Goal: Transaction & Acquisition: Purchase product/service

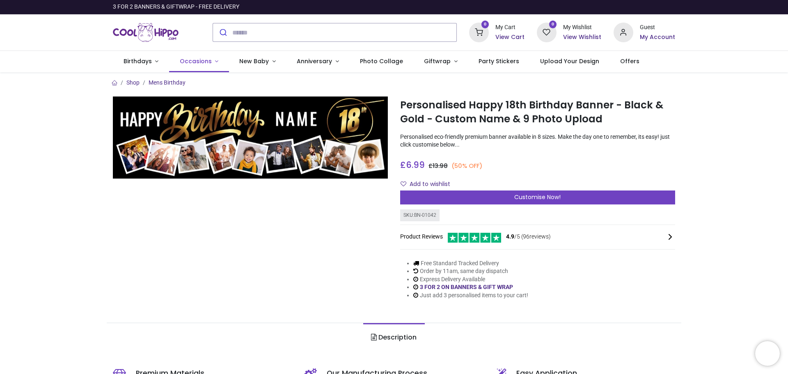
click at [209, 61] on span "Occasions" at bounding box center [197, 61] width 34 height 8
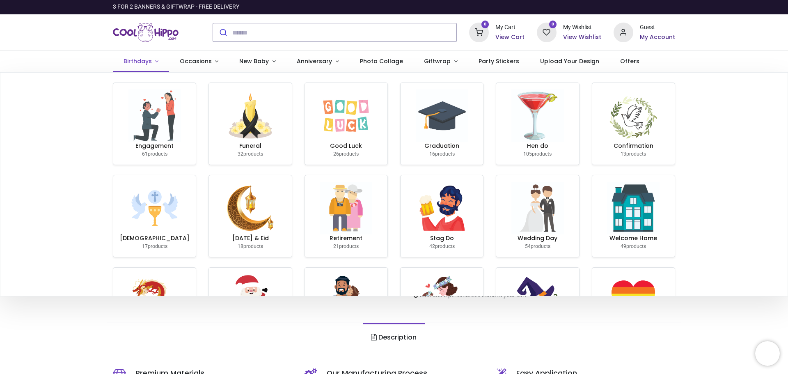
click at [154, 61] on link "Birthdays" at bounding box center [141, 61] width 56 height 21
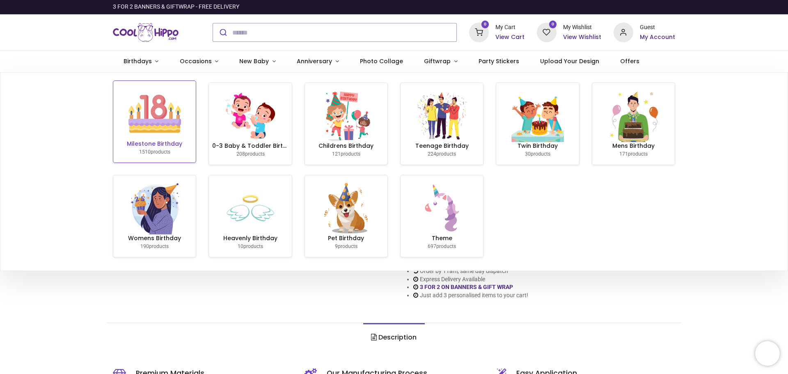
click at [153, 115] on img at bounding box center [154, 113] width 53 height 53
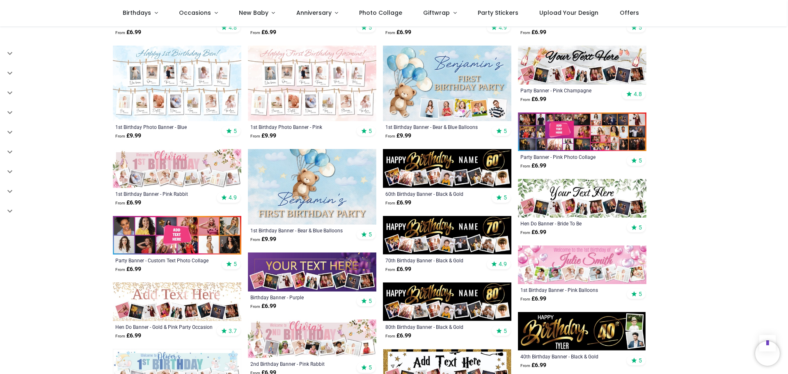
scroll to position [493, 0]
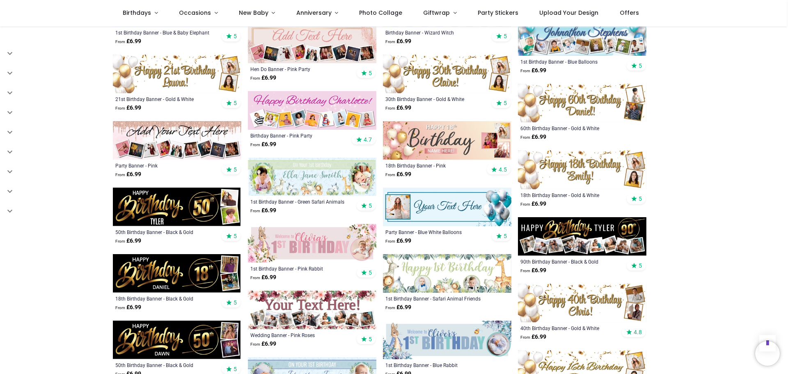
scroll to position [698, 0]
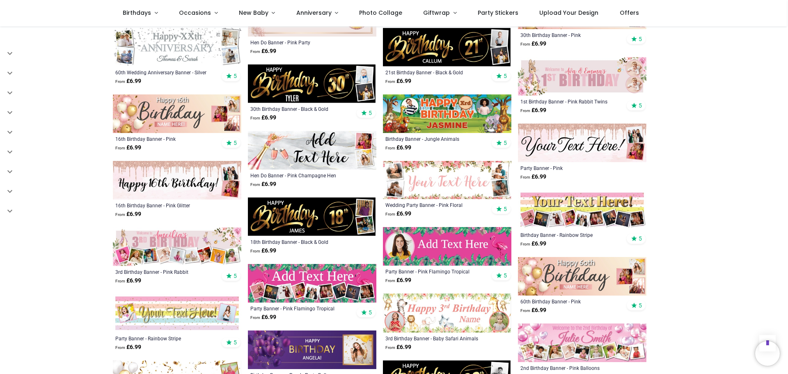
scroll to position [1272, 0]
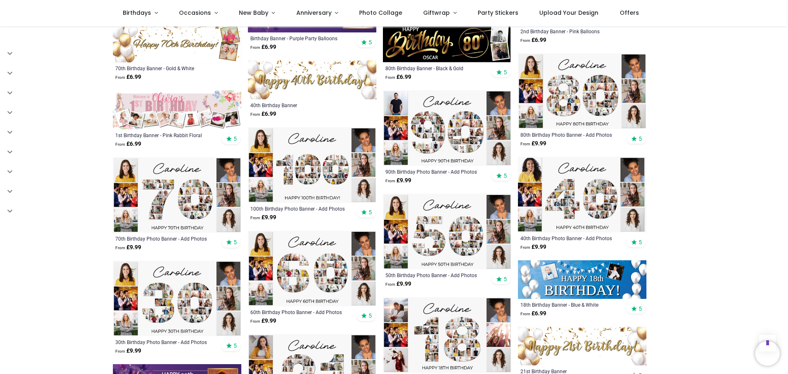
scroll to position [1642, 0]
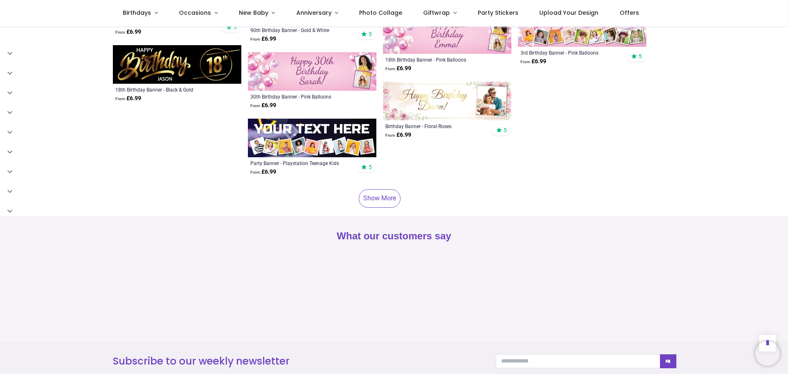
scroll to position [2504, 0]
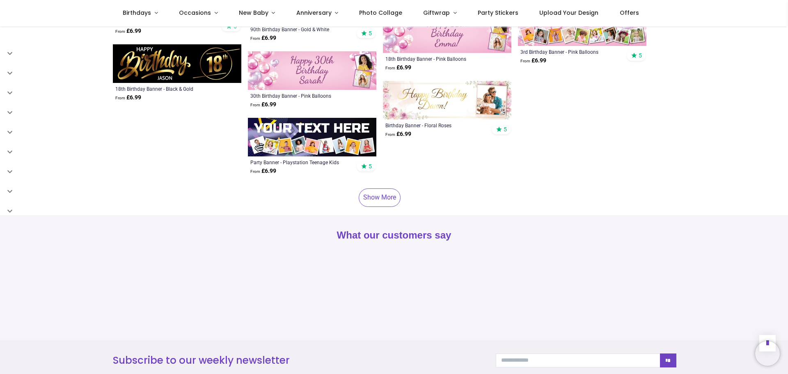
click at [385, 188] on link "Show More" at bounding box center [380, 197] width 42 height 18
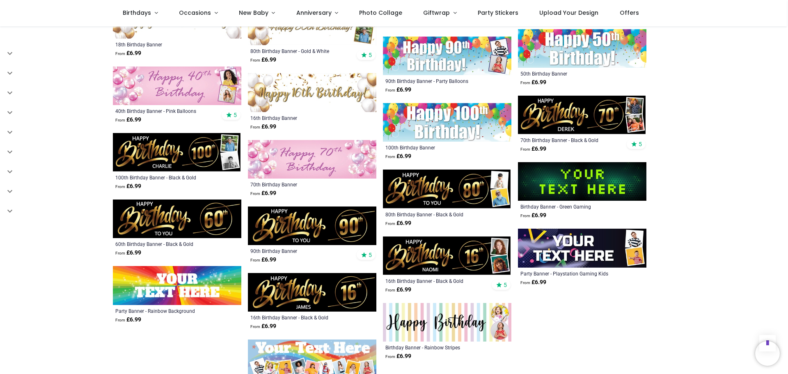
scroll to position [4310, 0]
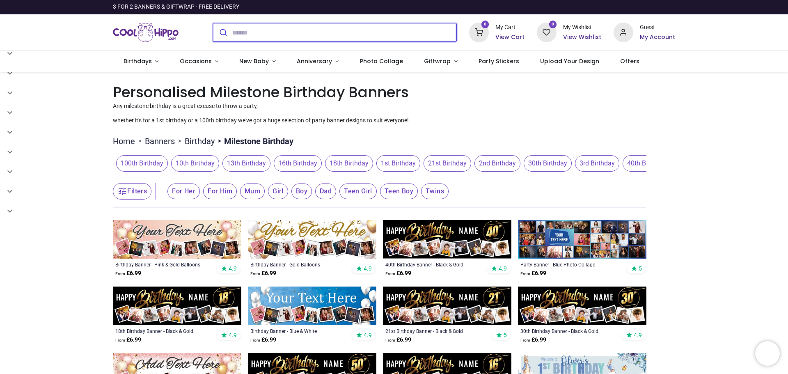
click at [311, 35] on input "search" at bounding box center [344, 32] width 224 height 18
type input "**********"
click at [213, 23] on button "submit" at bounding box center [222, 32] width 19 height 18
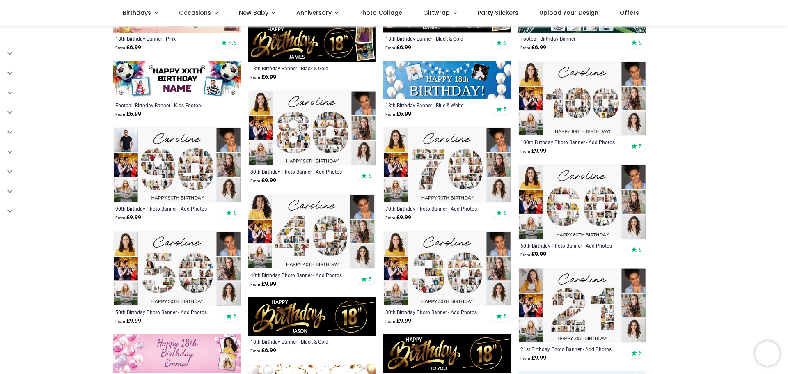
scroll to position [246, 0]
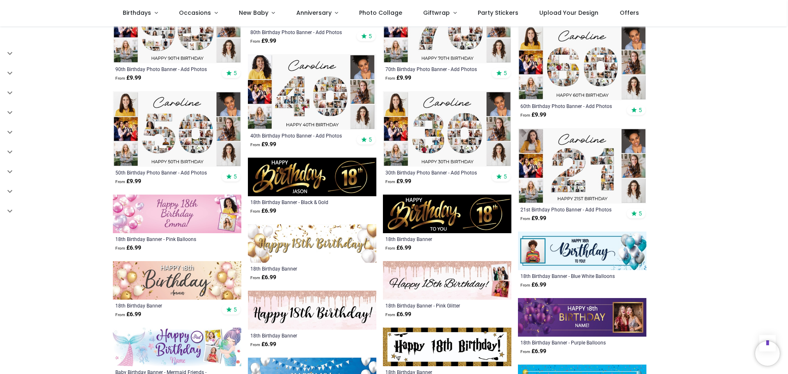
scroll to position [451, 0]
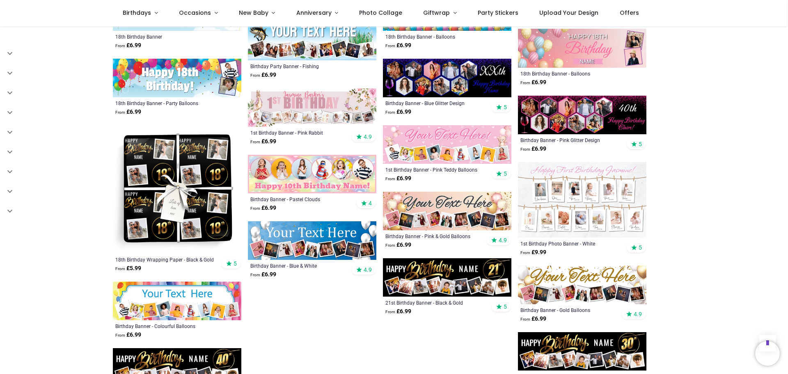
scroll to position [862, 0]
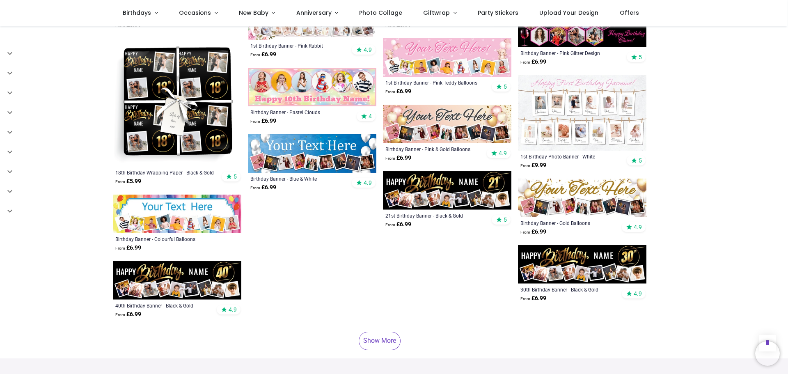
scroll to position [985, 0]
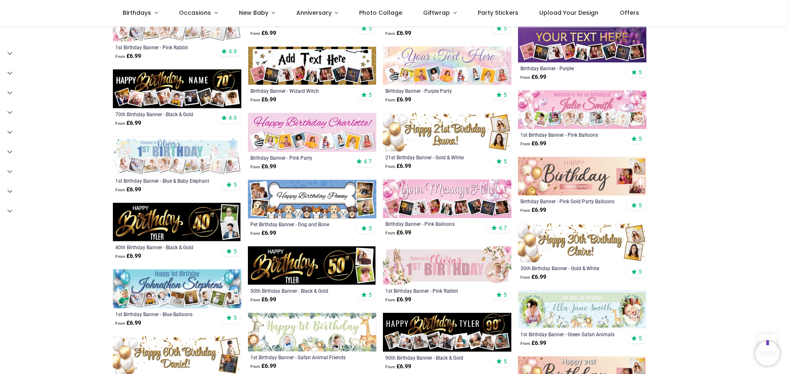
scroll to position [1437, 0]
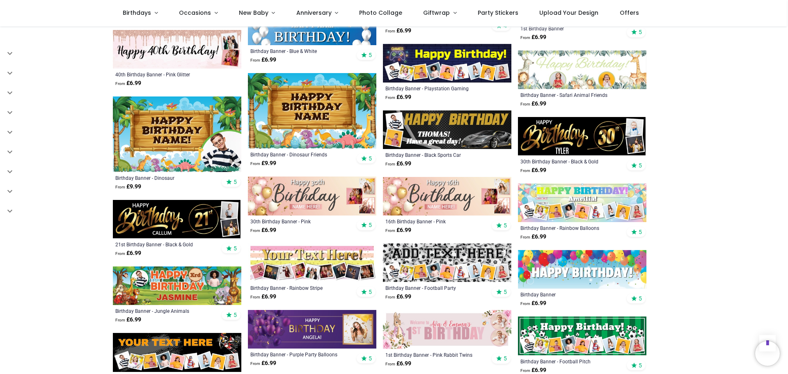
scroll to position [1888, 0]
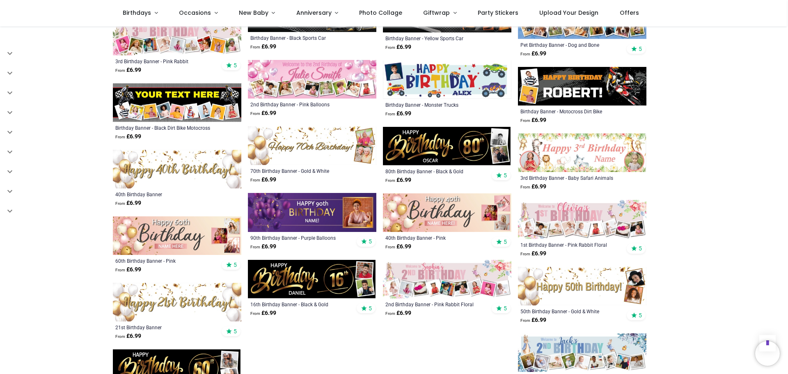
scroll to position [2298, 0]
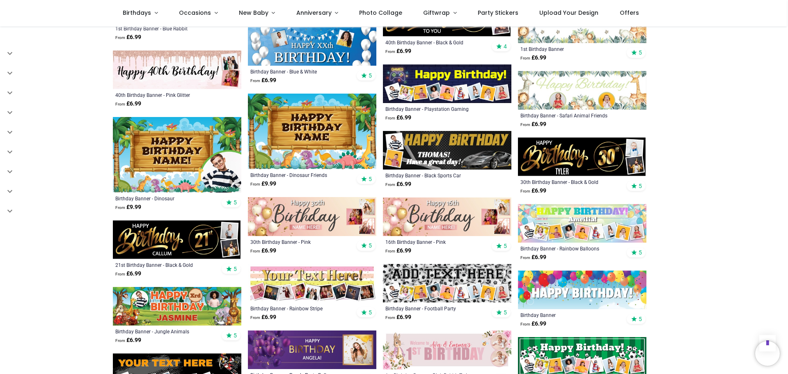
scroll to position [1560, 0]
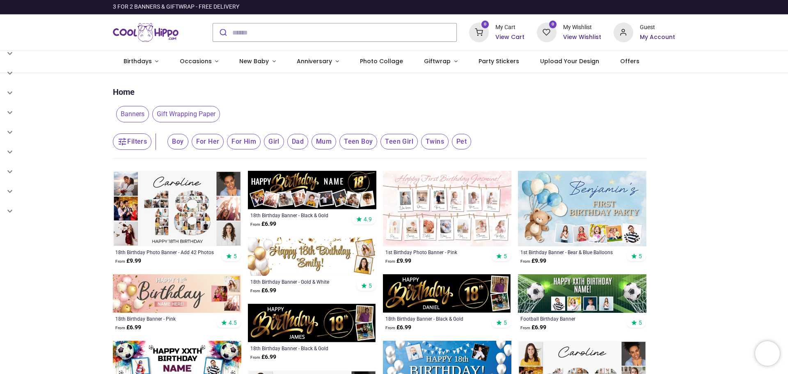
click at [238, 142] on span "For Him" at bounding box center [244, 142] width 34 height 16
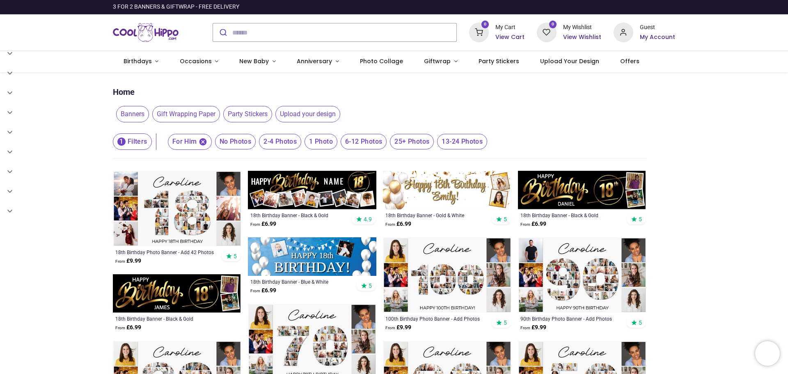
click at [186, 210] on img at bounding box center [177, 209] width 128 height 76
click at [403, 144] on span "25+ Photos" at bounding box center [412, 142] width 44 height 16
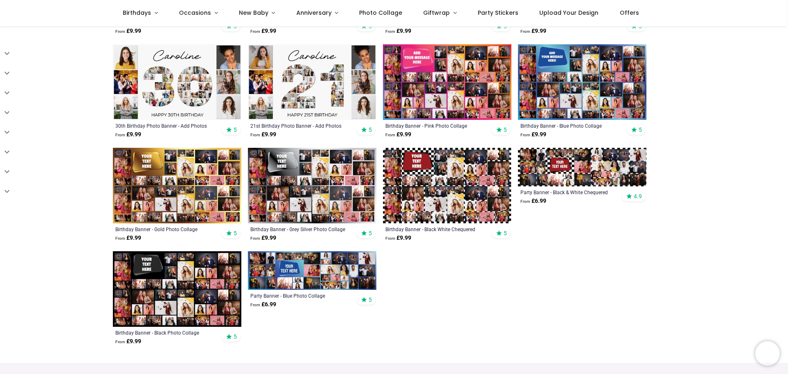
scroll to position [287, 0]
click at [328, 276] on img at bounding box center [312, 271] width 128 height 39
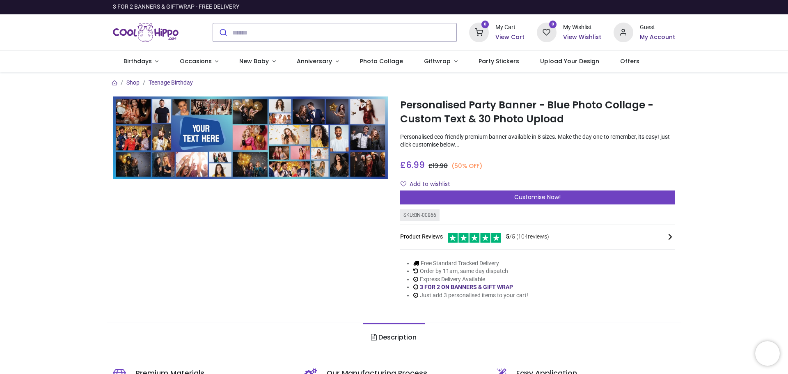
click at [558, 199] on span "Customise Now!" at bounding box center [537, 197] width 46 height 8
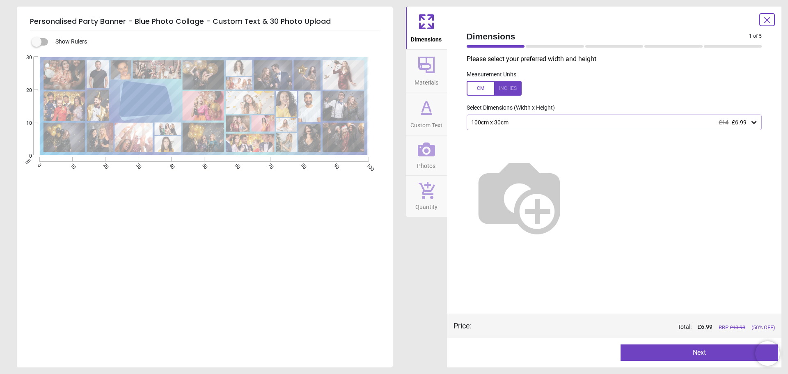
click at [749, 125] on div "100cm x 30cm £14 £6.99" at bounding box center [610, 122] width 280 height 7
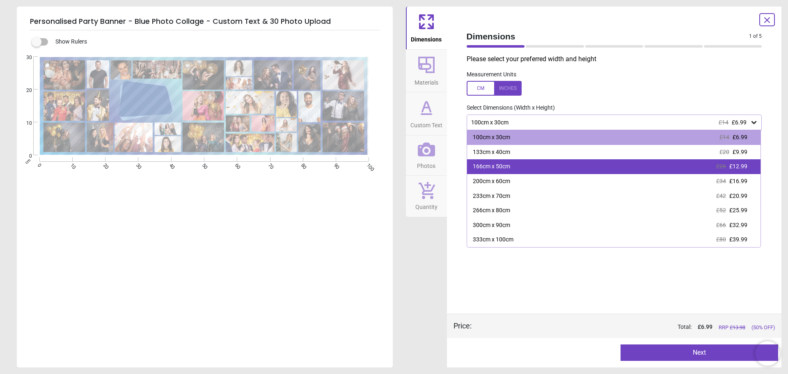
click at [485, 163] on div "166cm x 50cm" at bounding box center [491, 167] width 37 height 8
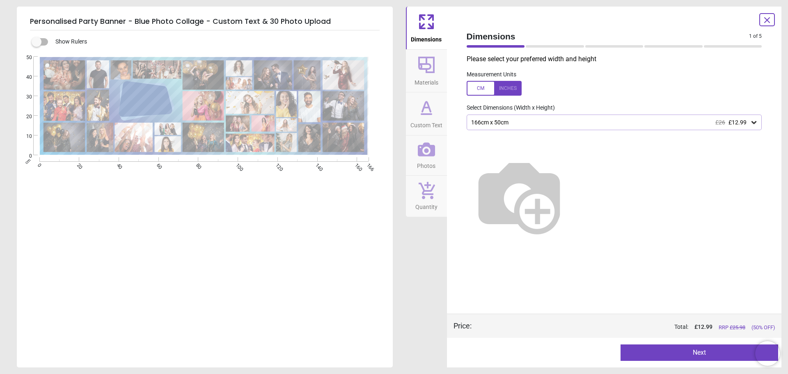
click at [714, 359] on button "Next" at bounding box center [700, 352] width 158 height 16
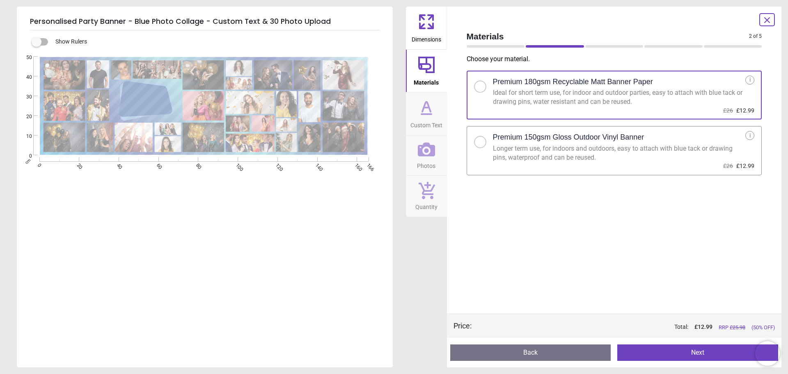
click at [483, 142] on div at bounding box center [480, 142] width 12 height 12
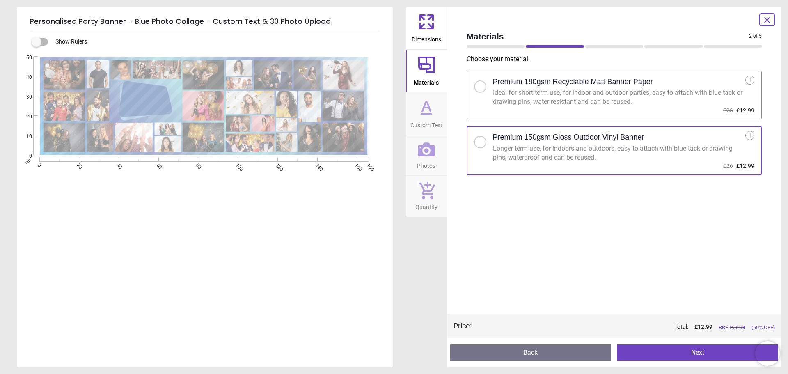
click at [704, 352] on button "Next" at bounding box center [697, 352] width 161 height 16
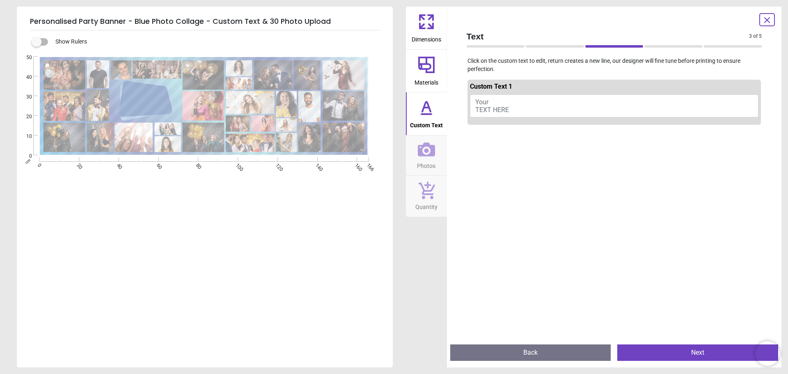
click at [501, 105] on button "Your TEXT HERE" at bounding box center [614, 105] width 289 height 23
click at [481, 105] on span "Your TEXT HERE" at bounding box center [492, 106] width 34 height 16
type textarea "*"
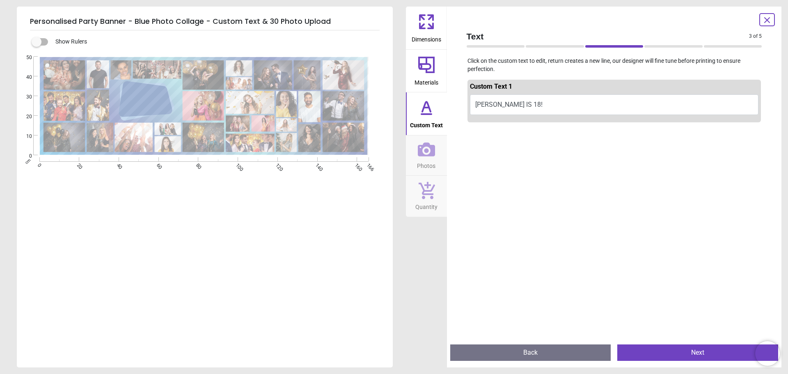
type textarea "**********"
click at [703, 353] on button "Next" at bounding box center [697, 352] width 161 height 16
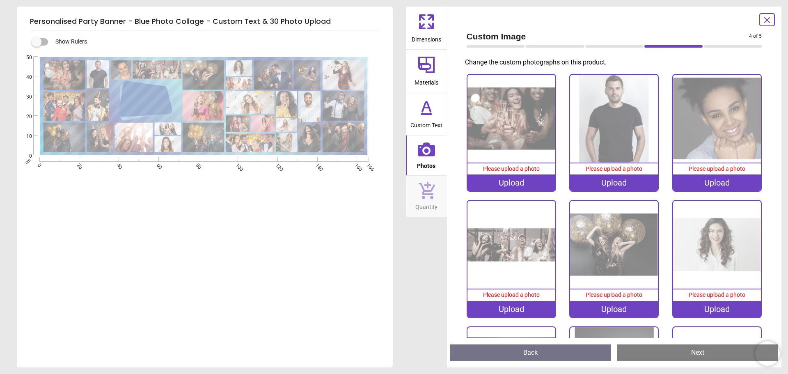
scroll to position [5, 0]
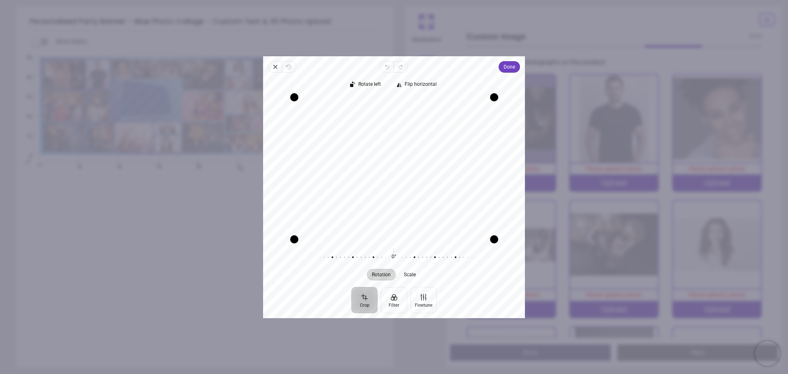
drag, startPoint x: 402, startPoint y: 171, endPoint x: 395, endPoint y: 204, distance: 34.3
click at [395, 204] on div "Recenter" at bounding box center [394, 168] width 249 height 142
click at [513, 66] on span "Done" at bounding box center [509, 67] width 11 height 10
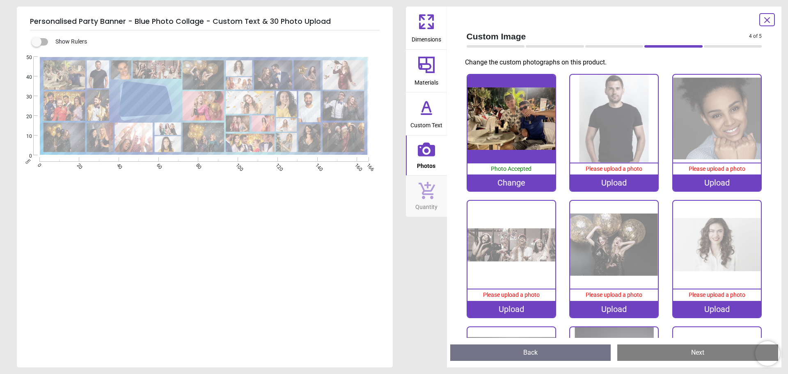
click at [596, 183] on div "Upload" at bounding box center [614, 182] width 88 height 16
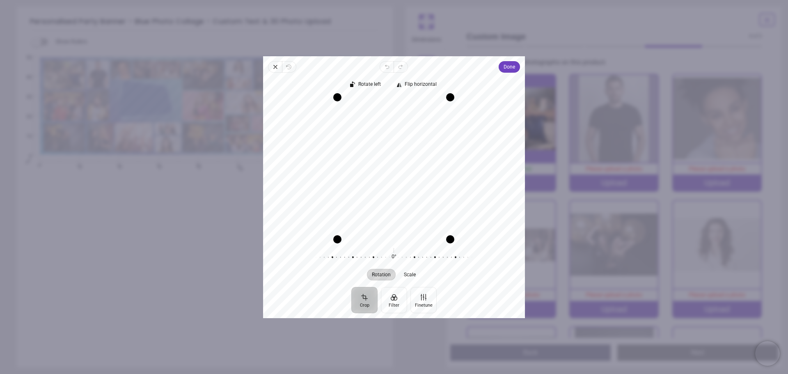
drag, startPoint x: 396, startPoint y: 186, endPoint x: 396, endPoint y: 202, distance: 16.8
click at [396, 202] on div "Recenter" at bounding box center [394, 168] width 249 height 142
click at [510, 70] on span "Done" at bounding box center [509, 67] width 11 height 10
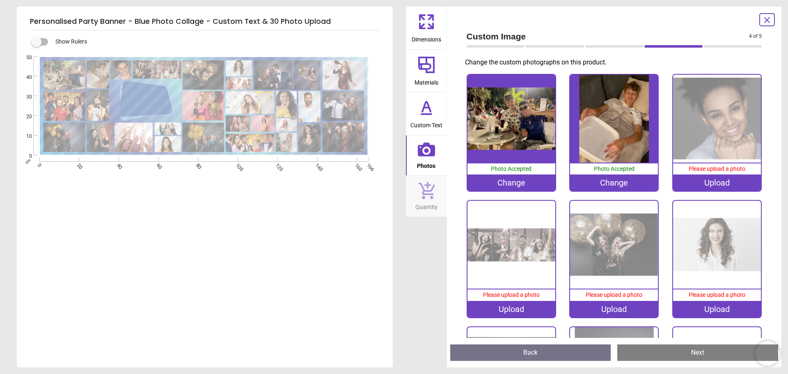
click at [715, 188] on div "Upload" at bounding box center [717, 182] width 88 height 16
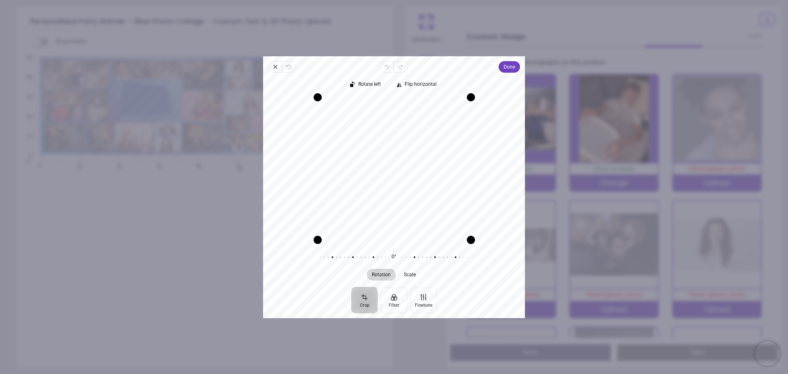
drag, startPoint x: 471, startPoint y: 239, endPoint x: 463, endPoint y: 247, distance: 11.9
click at [463, 248] on div "Rotate left Flip horizontal Recenter Rotation Scale 0° Reset" at bounding box center [394, 180] width 262 height 214
click at [515, 65] on button "Done" at bounding box center [509, 66] width 21 height 11
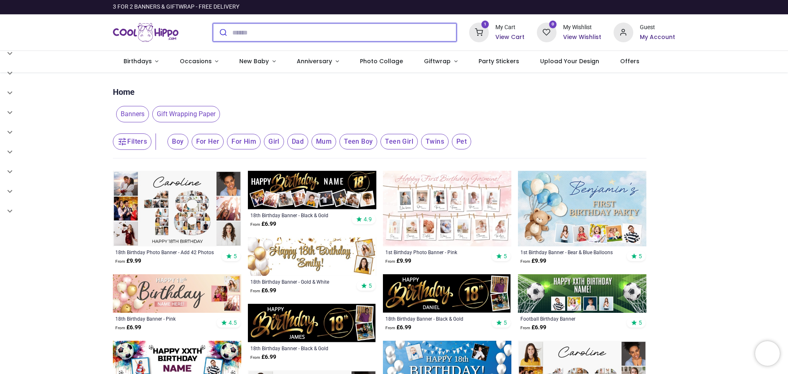
click at [293, 32] on input "search" at bounding box center [344, 32] width 224 height 18
type input "**********"
click at [213, 23] on button "submit" at bounding box center [222, 32] width 19 height 18
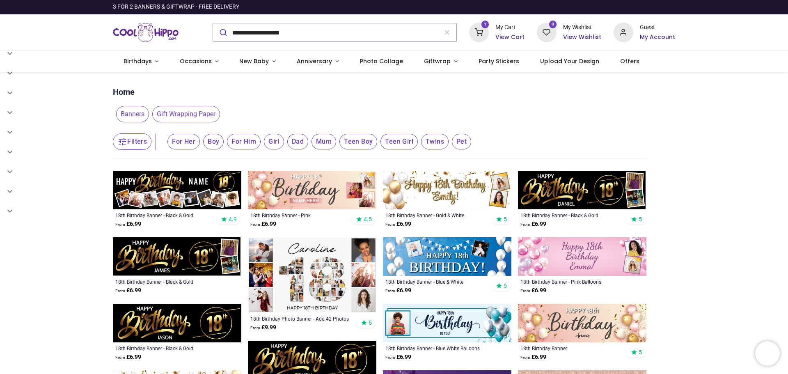
click at [170, 255] on img at bounding box center [177, 256] width 128 height 39
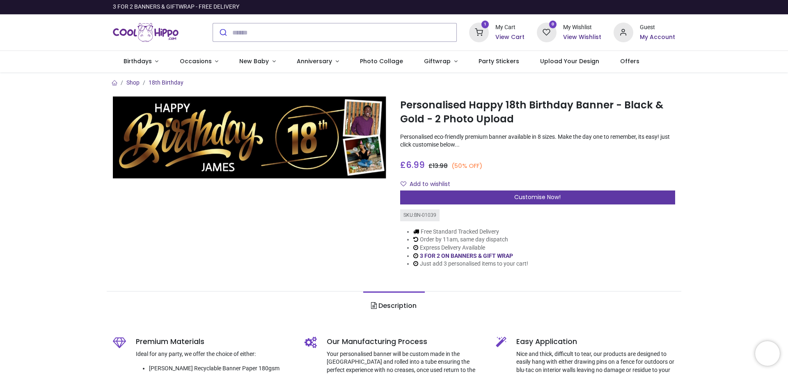
click at [518, 197] on span "Customise Now!" at bounding box center [537, 197] width 46 height 8
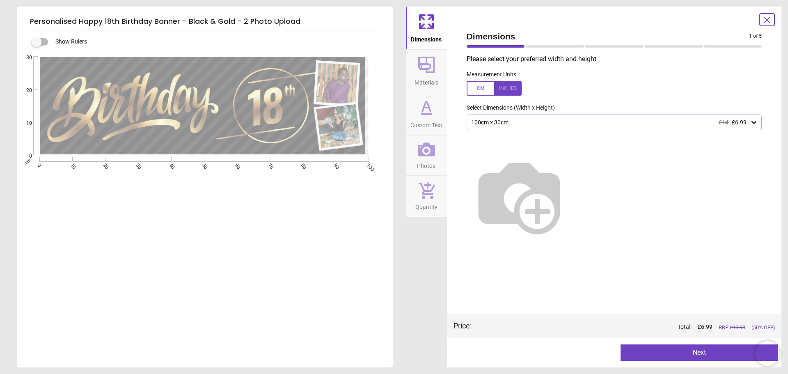
click at [513, 124] on div "100cm x 30cm £14 £6.99" at bounding box center [610, 122] width 280 height 7
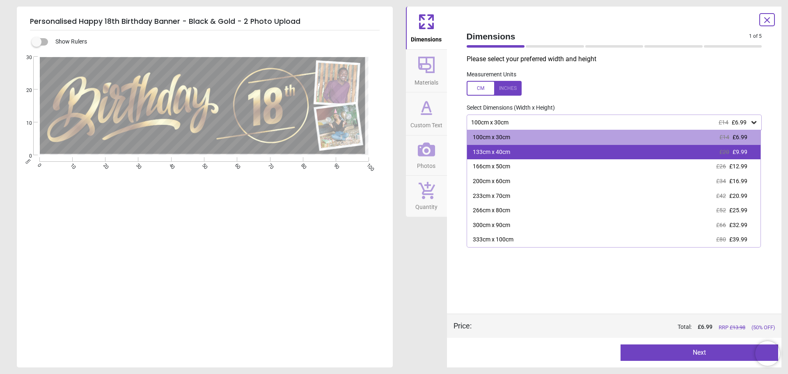
click at [510, 152] on div "133cm x 40cm £20 £9.99" at bounding box center [614, 152] width 294 height 15
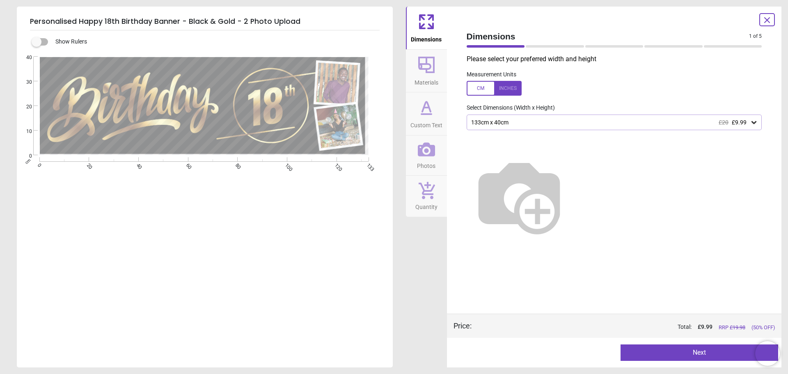
click at [707, 353] on button "Next" at bounding box center [700, 352] width 158 height 16
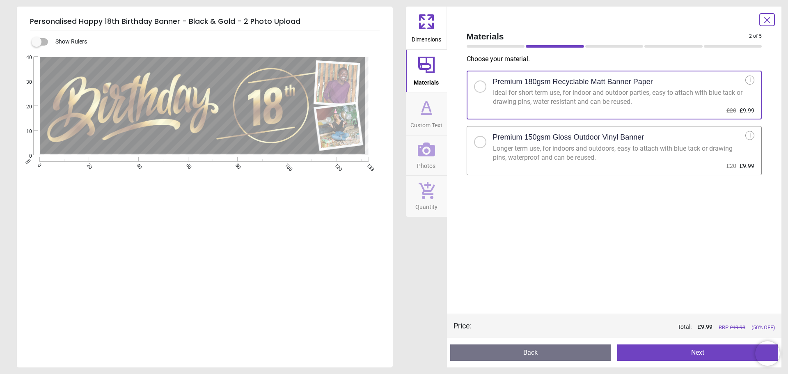
click at [479, 142] on div at bounding box center [480, 142] width 5 height 5
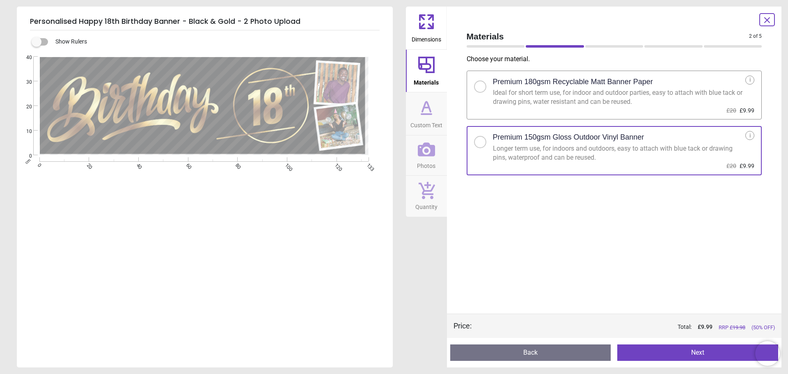
click at [681, 354] on button "Next" at bounding box center [697, 352] width 161 height 16
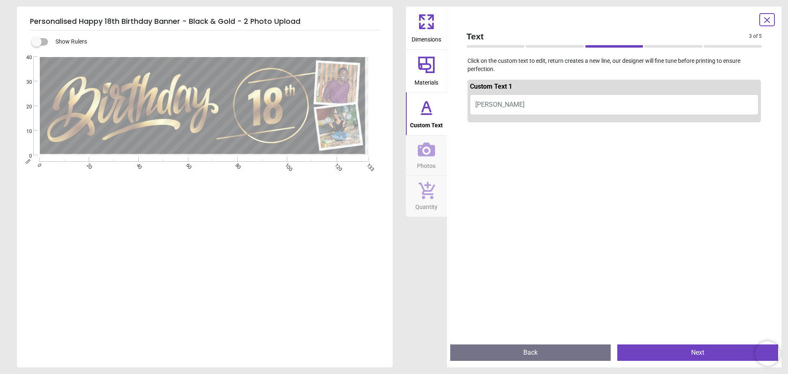
click at [528, 104] on button "JAMES" at bounding box center [614, 104] width 289 height 21
click at [493, 101] on span "[PERSON_NAME]" at bounding box center [499, 105] width 49 height 8
type textarea "*****"
click at [685, 357] on button "Next" at bounding box center [697, 352] width 161 height 16
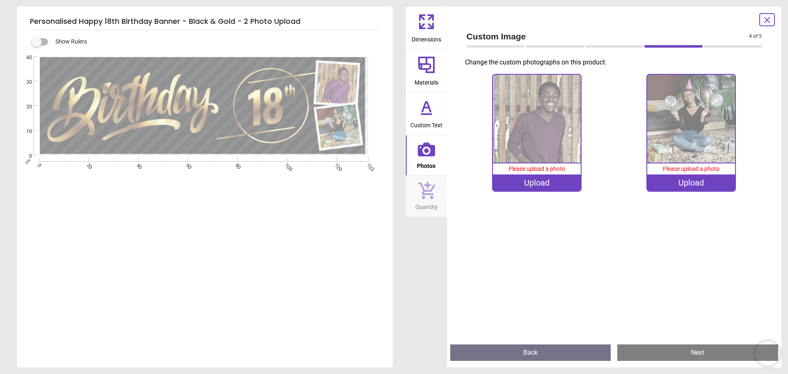
click at [537, 182] on div "Upload" at bounding box center [537, 182] width 88 height 16
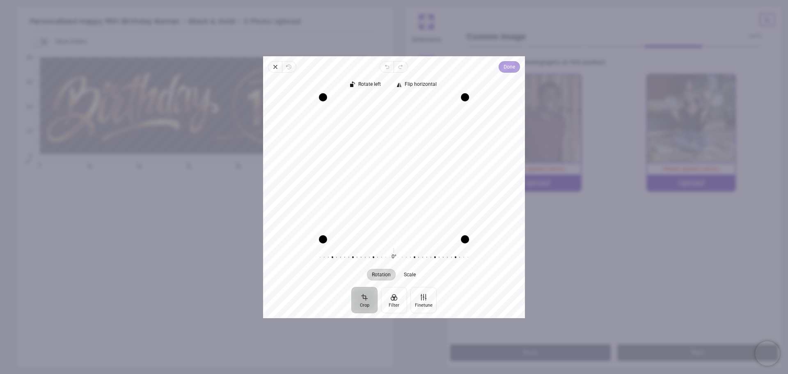
click at [508, 66] on span "Done" at bounding box center [509, 67] width 11 height 10
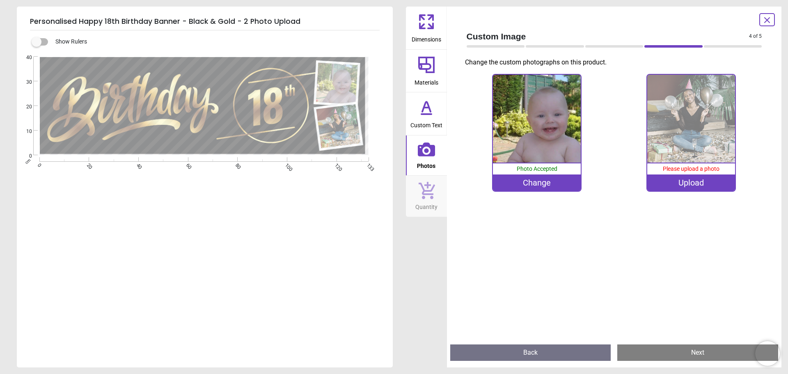
click at [687, 182] on div "Upload" at bounding box center [691, 182] width 88 height 16
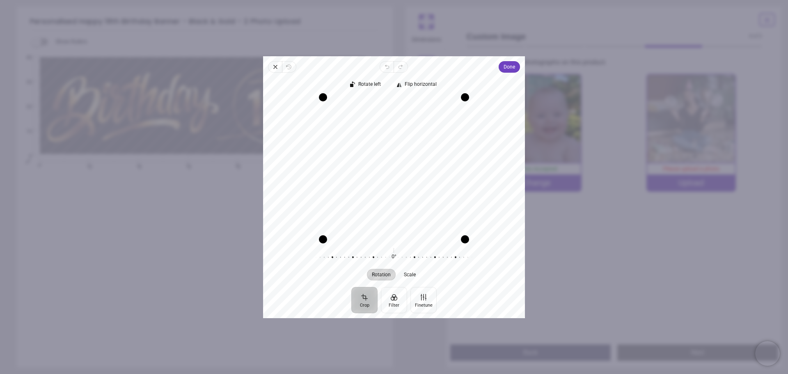
drag, startPoint x: 401, startPoint y: 169, endPoint x: 393, endPoint y: 190, distance: 22.3
click at [393, 190] on div "Recenter" at bounding box center [394, 168] width 249 height 142
click at [512, 66] on span "Done" at bounding box center [509, 67] width 11 height 10
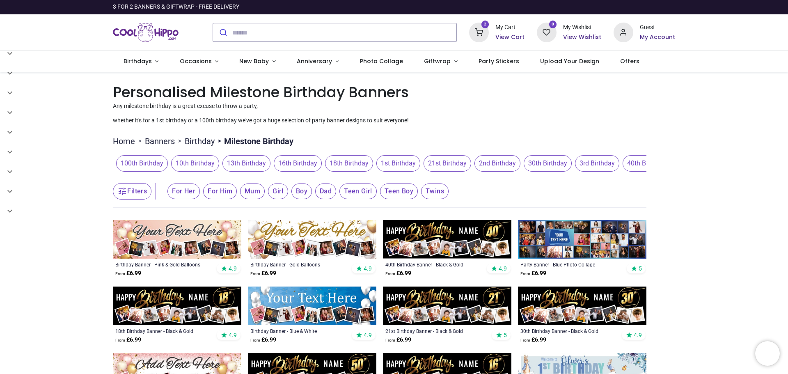
click at [344, 161] on span "18th Birthday" at bounding box center [349, 163] width 48 height 16
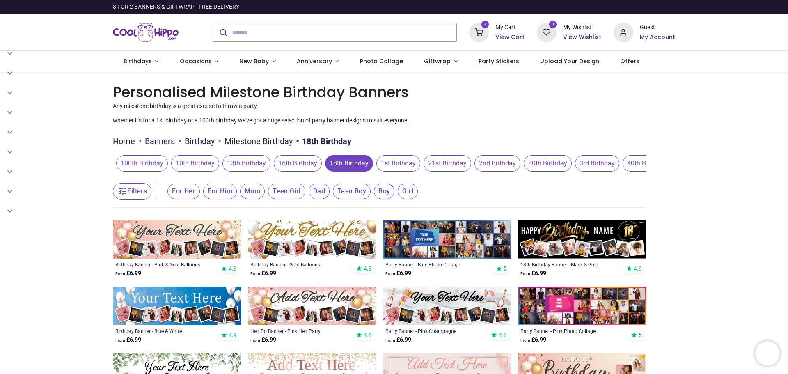
click at [322, 155] on button "18th Birthday" at bounding box center [347, 163] width 51 height 16
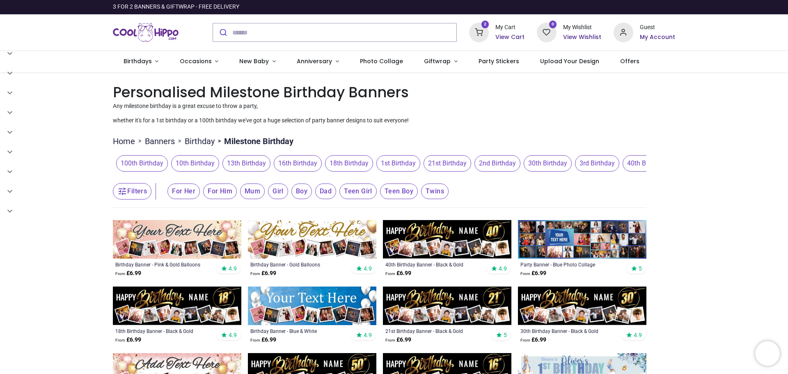
click at [211, 193] on span "For Him" at bounding box center [220, 191] width 34 height 16
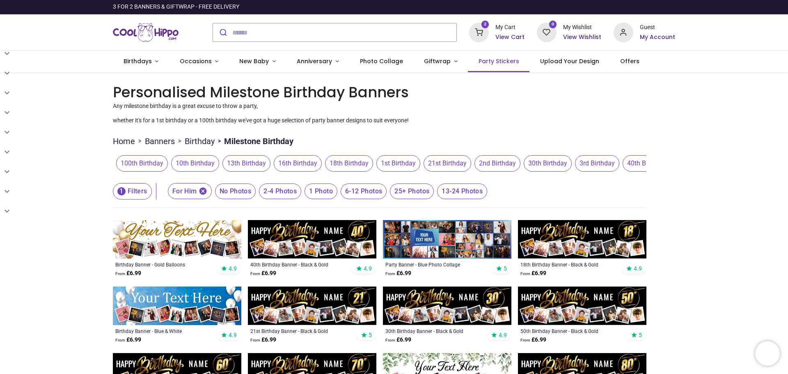
click at [490, 56] on link "Party Stickers" at bounding box center [499, 61] width 62 height 21
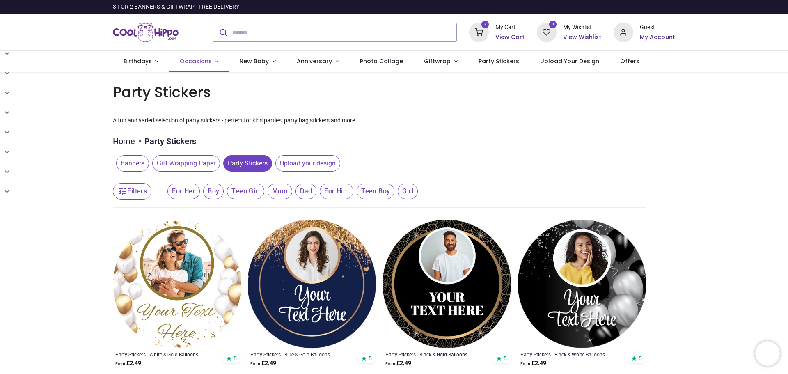
click at [216, 60] on link "Occasions" at bounding box center [199, 61] width 60 height 21
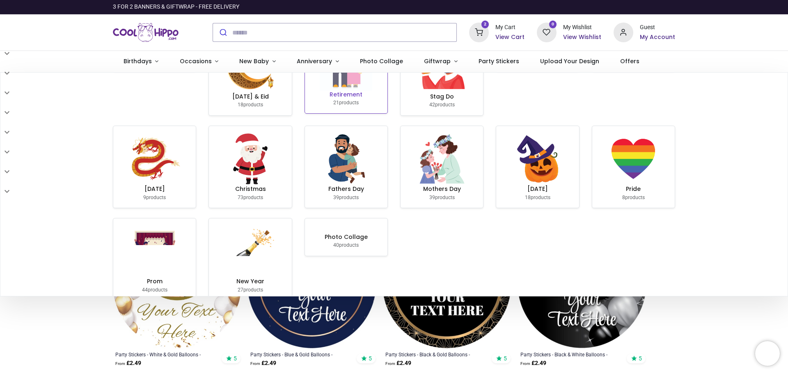
scroll to position [159, 0]
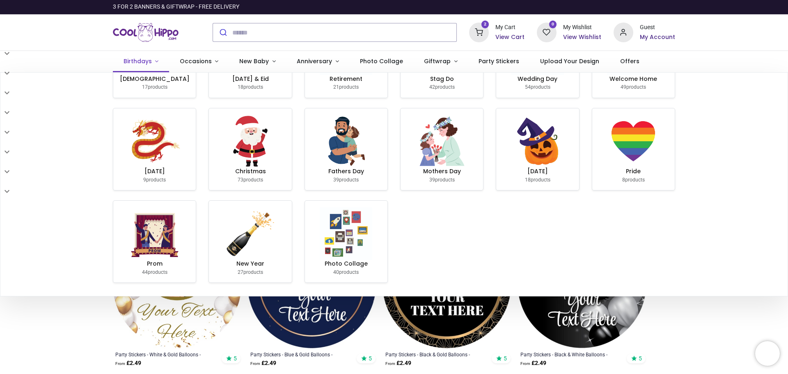
click at [135, 61] on span "Birthdays" at bounding box center [138, 61] width 28 height 8
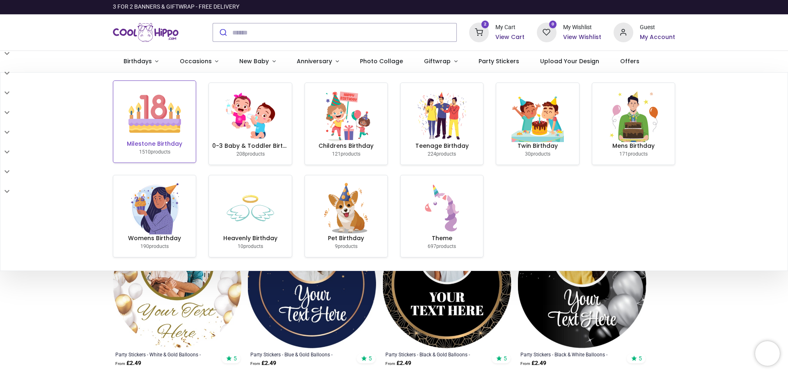
click at [151, 118] on img at bounding box center [154, 113] width 53 height 53
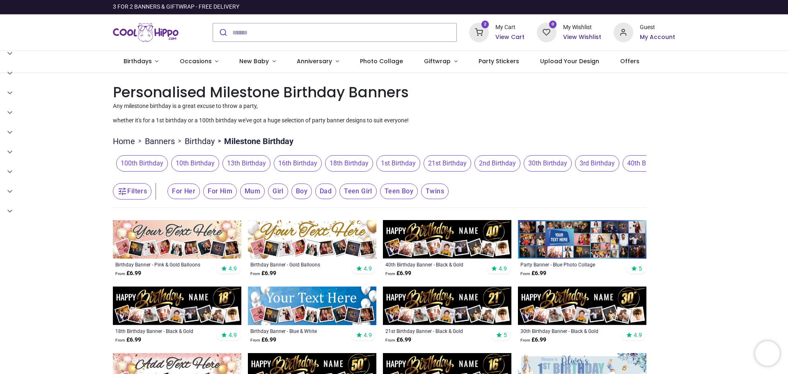
click at [205, 195] on span "For Him" at bounding box center [220, 191] width 34 height 16
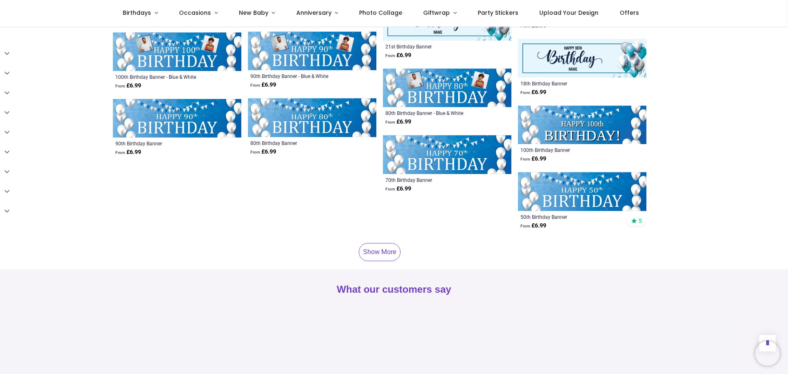
scroll to position [2463, 0]
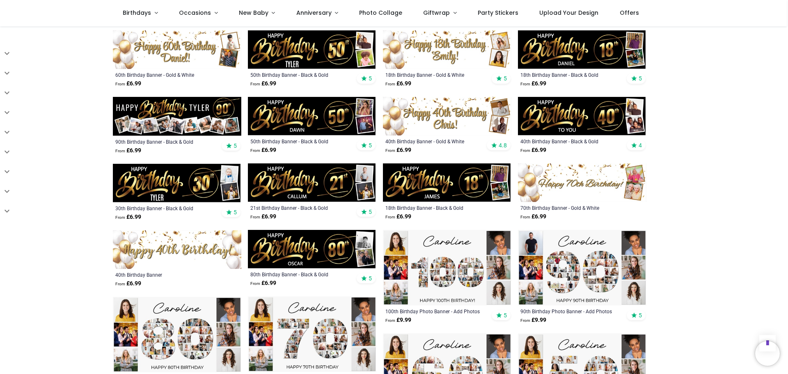
scroll to position [164, 0]
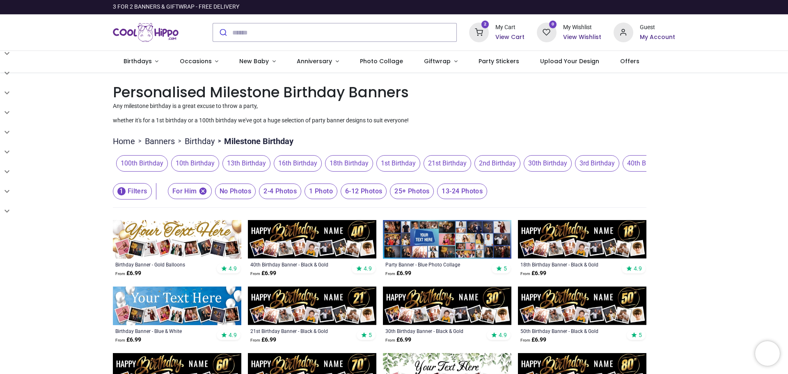
click at [488, 31] on icon at bounding box center [479, 33] width 20 height 20
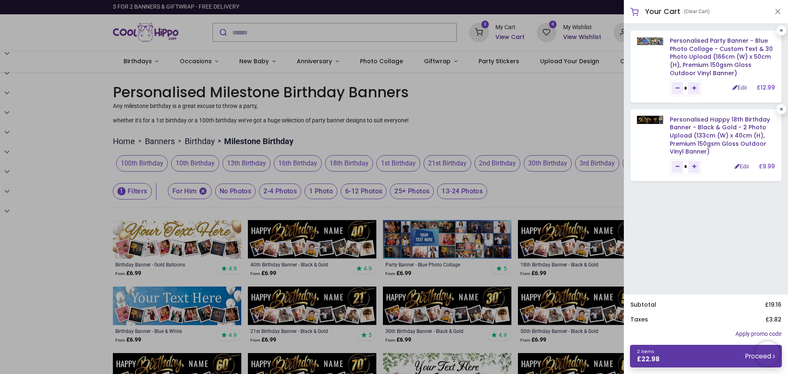
click at [665, 358] on link "2 items £ 22.98 Proceed" at bounding box center [706, 356] width 152 height 23
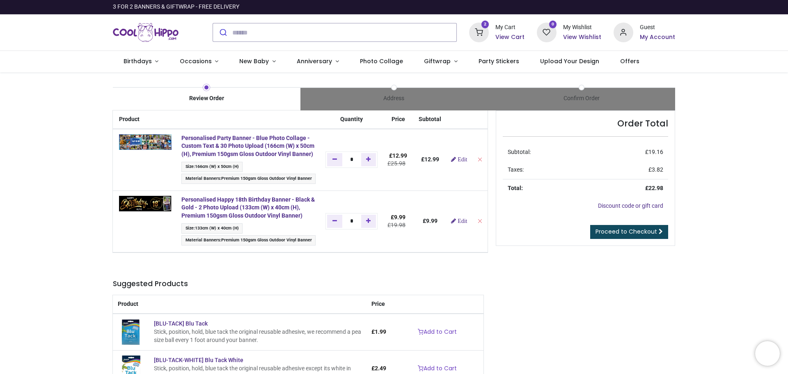
click at [195, 231] on span "133cm (W) x 40cm (H)" at bounding box center [217, 227] width 44 height 5
click at [197, 207] on strong "Personalised Happy 18th Birthday Banner - Black & Gold - 2 Photo Upload (133cm …" at bounding box center [247, 207] width 133 height 23
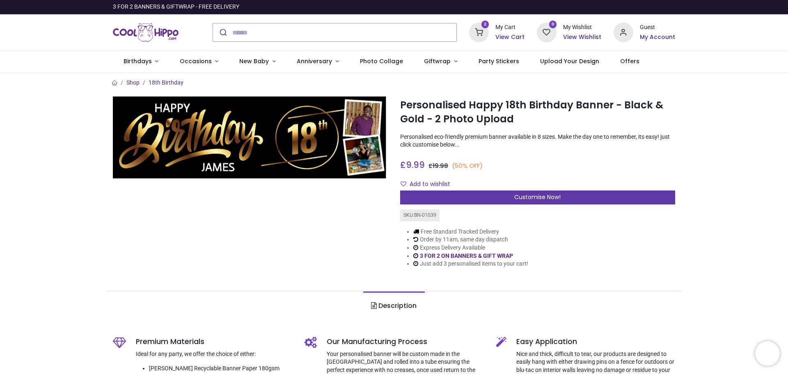
click at [502, 196] on div "Customise Now!" at bounding box center [537, 197] width 275 height 14
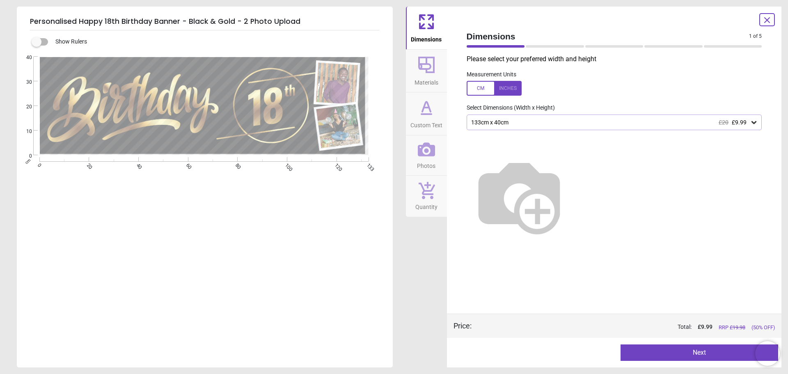
click at [529, 119] on div "133cm x 40cm £20 £9.99" at bounding box center [615, 123] width 296 height 16
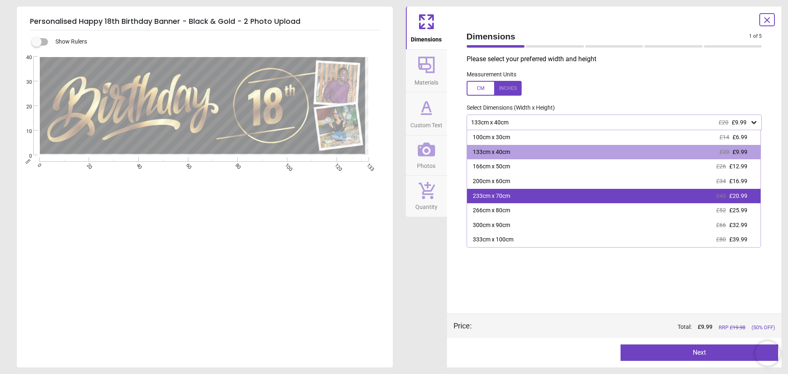
click at [498, 194] on div "233cm x 70cm" at bounding box center [491, 196] width 37 height 8
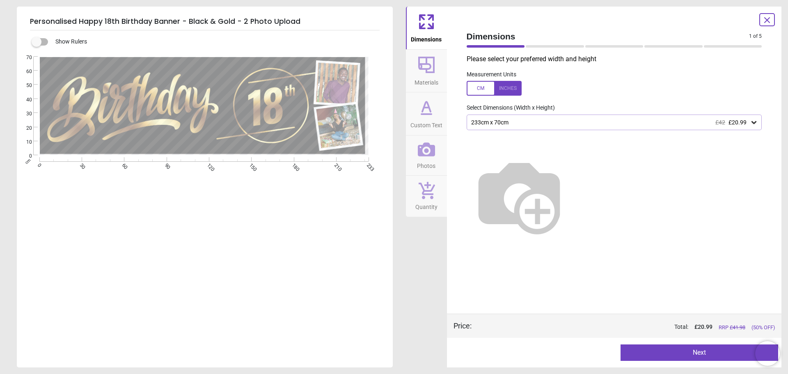
click at [708, 353] on button "Next" at bounding box center [700, 352] width 158 height 16
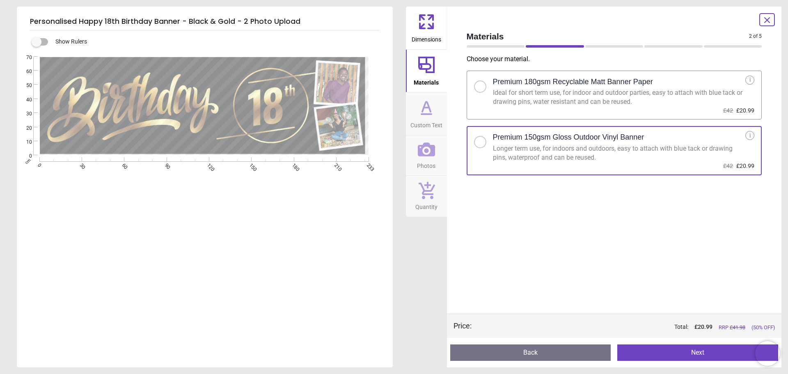
click at [708, 358] on button "Next" at bounding box center [697, 352] width 161 height 16
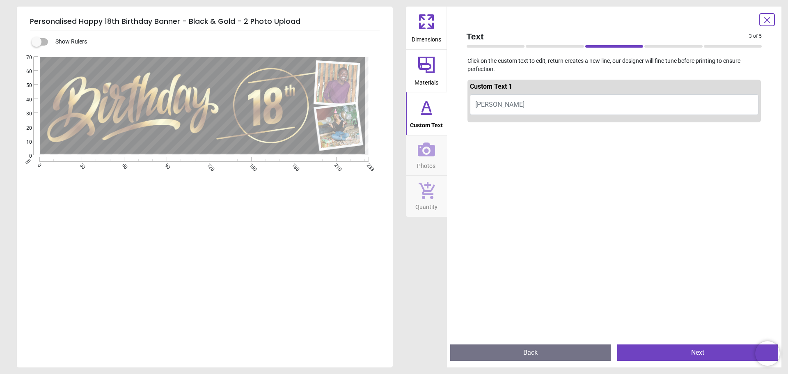
click at [532, 106] on button "[PERSON_NAME]" at bounding box center [614, 104] width 289 height 21
click at [491, 105] on span "[PERSON_NAME]" at bounding box center [499, 105] width 49 height 8
type textarea "*****"
click at [689, 356] on button "Next" at bounding box center [697, 352] width 161 height 16
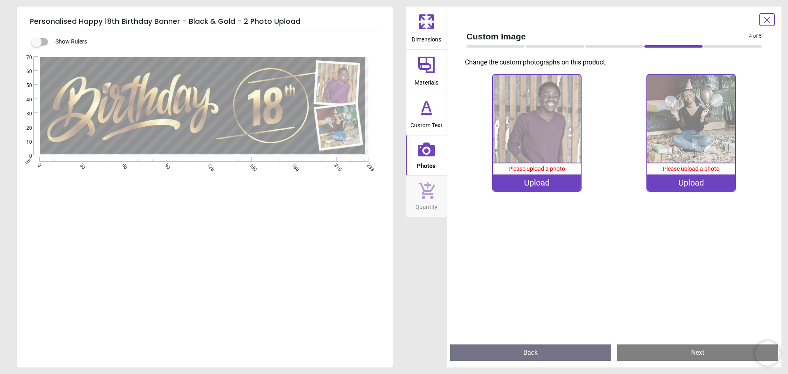
click at [534, 179] on div "Upload" at bounding box center [537, 182] width 88 height 16
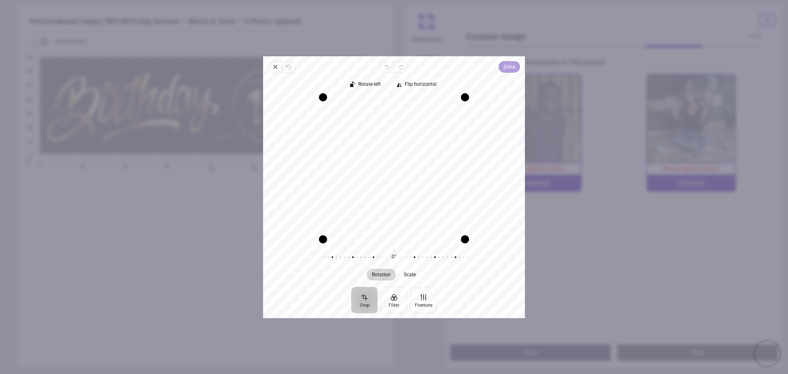
click at [507, 69] on span "Done" at bounding box center [509, 67] width 11 height 10
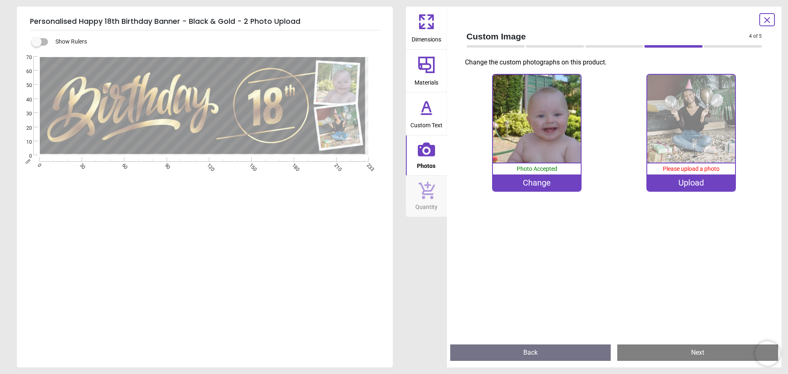
click at [699, 182] on div "Upload" at bounding box center [691, 182] width 88 height 16
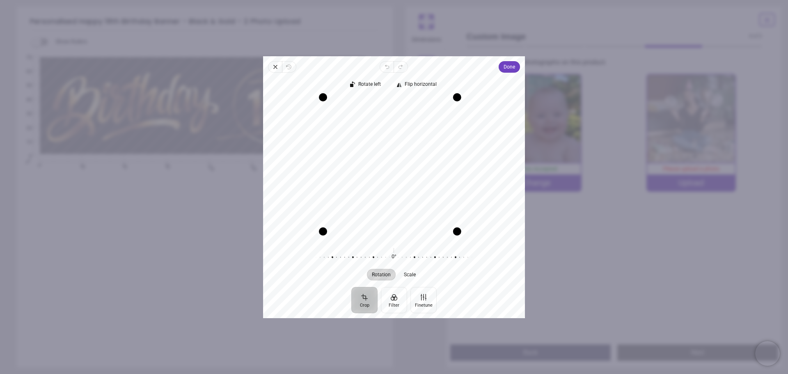
drag, startPoint x: 460, startPoint y: 239, endPoint x: 490, endPoint y: 178, distance: 67.9
click at [490, 178] on div "Recenter" at bounding box center [394, 168] width 249 height 142
drag, startPoint x: 326, startPoint y: 228, endPoint x: 317, endPoint y: 161, distance: 67.5
click at [317, 161] on div "Recenter" at bounding box center [394, 168] width 249 height 142
drag, startPoint x: 344, startPoint y: 97, endPoint x: 311, endPoint y: 87, distance: 34.8
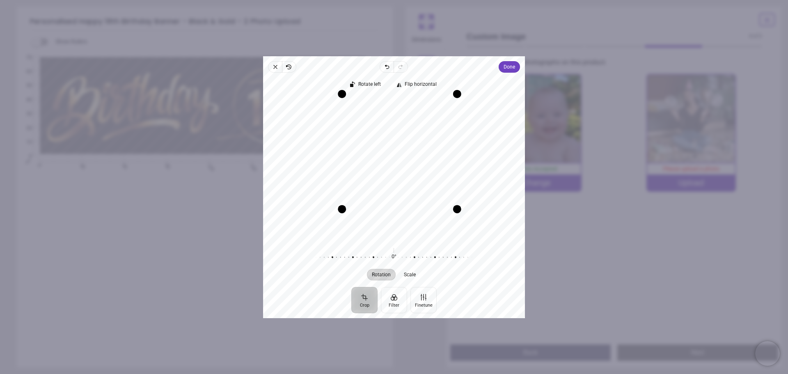
click at [311, 87] on div "Rotate left Flip horizontal Recenter Rotation Scale 0° Reset" at bounding box center [394, 180] width 262 height 214
drag, startPoint x: 412, startPoint y: 208, endPoint x: 413, endPoint y: 195, distance: 13.6
click at [413, 195] on div "Drag edge b" at bounding box center [401, 195] width 98 height 8
click at [510, 68] on span "Done" at bounding box center [509, 67] width 11 height 10
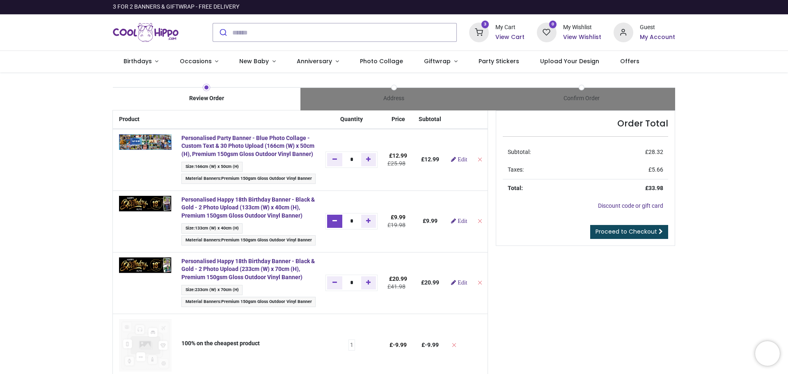
click at [335, 224] on icon "Remove one" at bounding box center [334, 221] width 5 height 6
type input "*"
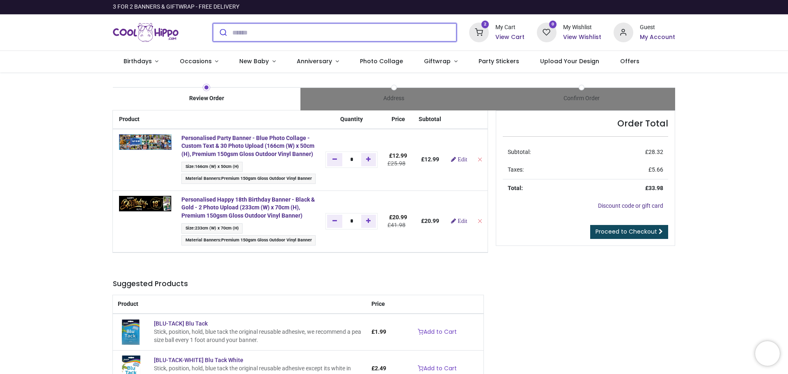
click at [325, 33] on input "search" at bounding box center [344, 32] width 224 height 18
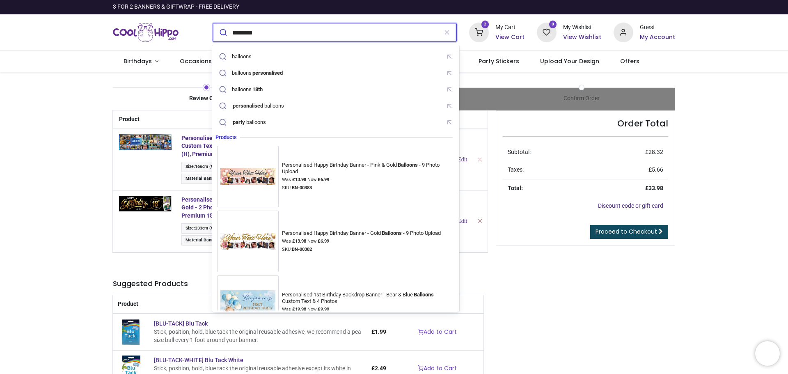
type input "********"
click at [213, 23] on button "submit" at bounding box center [222, 32] width 19 height 18
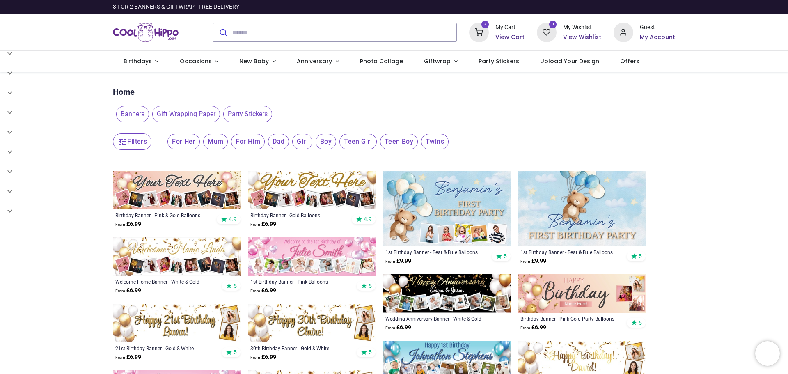
click at [479, 29] on icon at bounding box center [479, 33] width 20 height 20
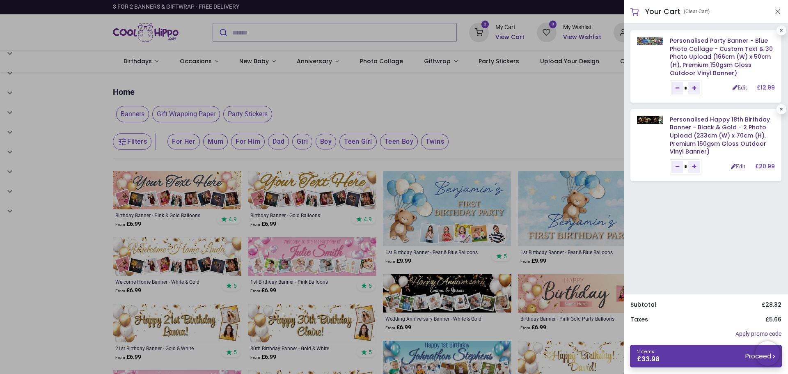
click at [690, 362] on link "2 items £ 33.98 Proceed" at bounding box center [706, 356] width 152 height 23
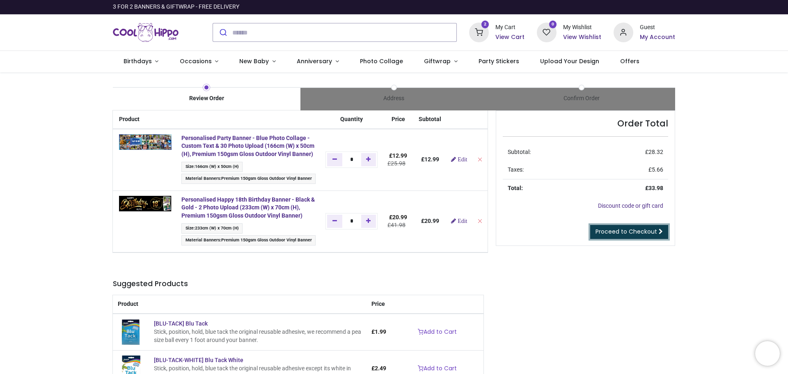
click at [639, 230] on span "Proceed to Checkout" at bounding box center [627, 231] width 62 height 8
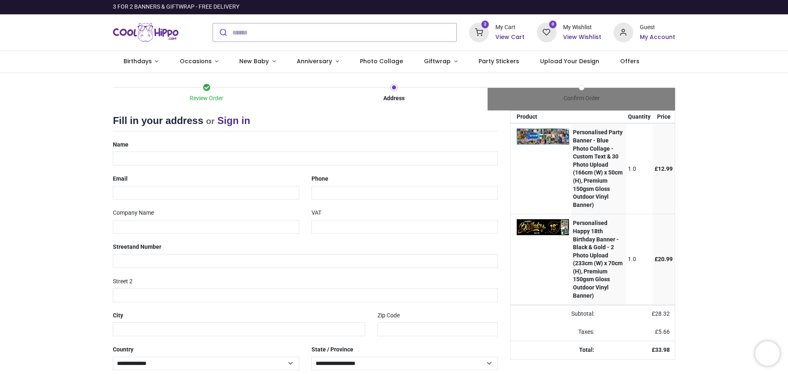
select select "***"
click at [231, 121] on link "Sign in" at bounding box center [234, 120] width 33 height 11
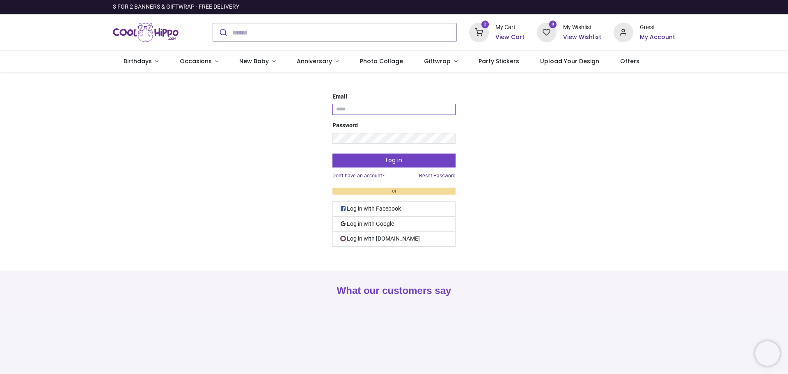
click at [371, 113] on input "Email" at bounding box center [393, 109] width 123 height 11
type input "**********"
click at [388, 163] on button "Log in" at bounding box center [393, 161] width 123 height 14
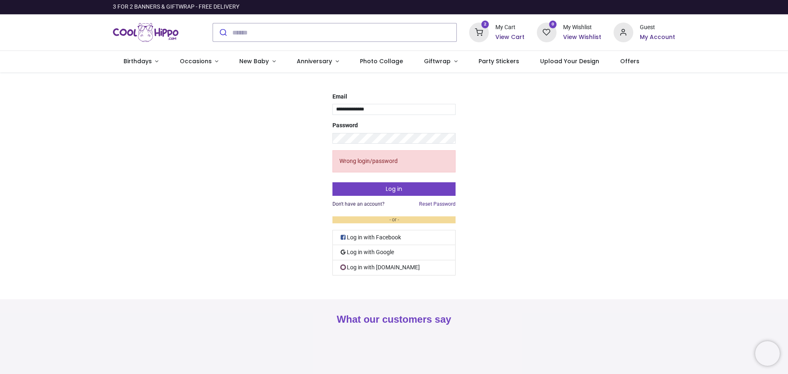
click at [362, 206] on link "Don't have an account?" at bounding box center [358, 204] width 52 height 7
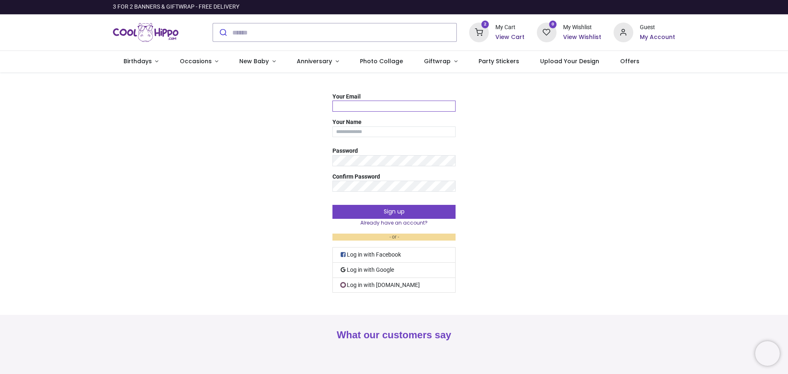
click at [371, 105] on input "Your Email" at bounding box center [393, 106] width 123 height 11
type input "**********"
click at [394, 211] on button "Sign up" at bounding box center [393, 212] width 123 height 14
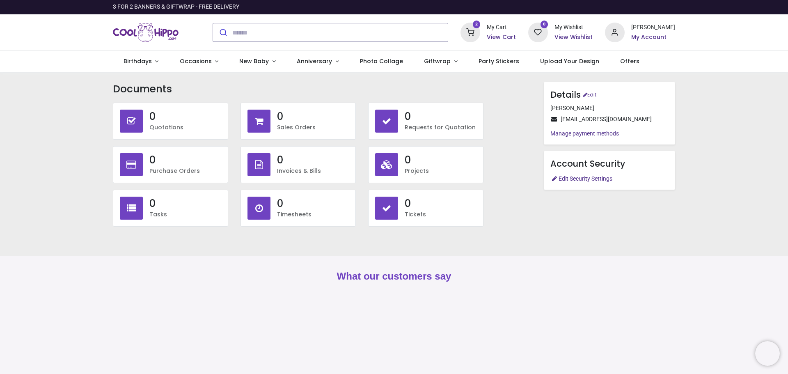
type input "**********"
click at [583, 134] on link "Manage payment methods" at bounding box center [584, 133] width 69 height 7
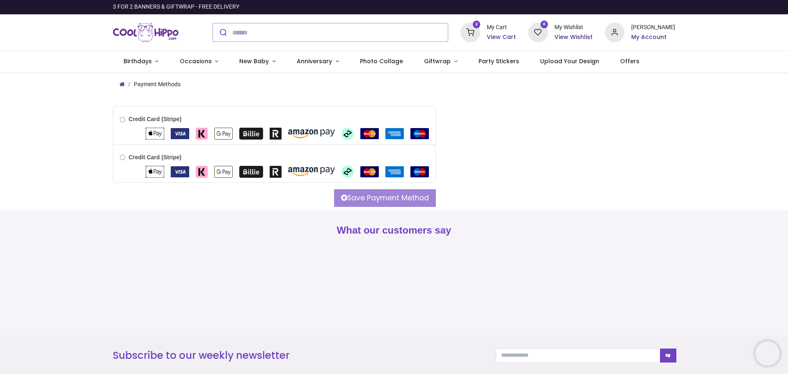
type input "**********"
click at [480, 29] on icon at bounding box center [471, 33] width 20 height 20
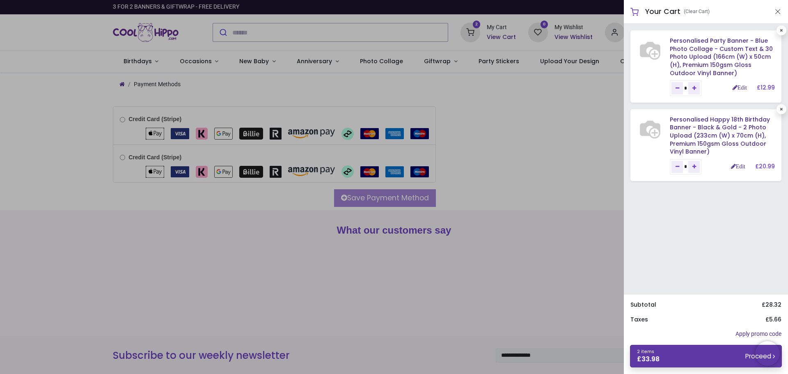
click at [680, 353] on link "2 items £ 33.98 Proceed" at bounding box center [706, 356] width 152 height 23
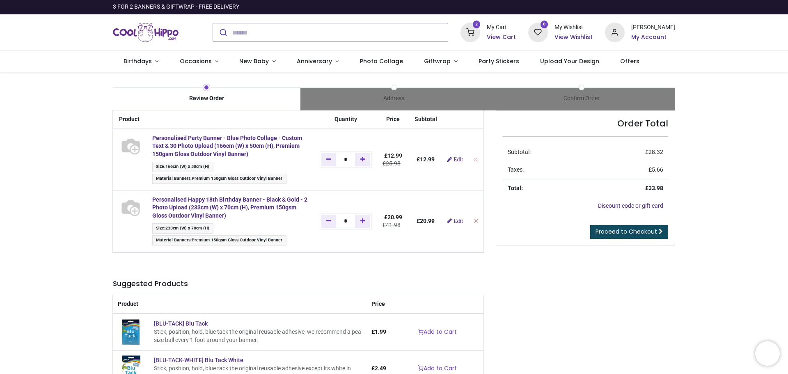
type input "**********"
click at [627, 228] on span "Proceed to Checkout" at bounding box center [627, 231] width 62 height 8
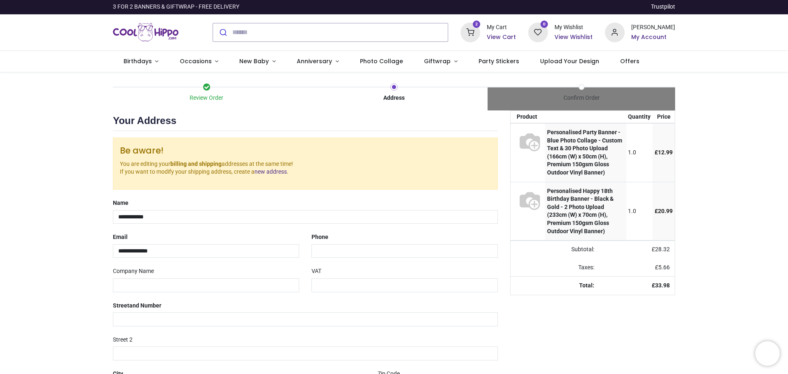
select select "***"
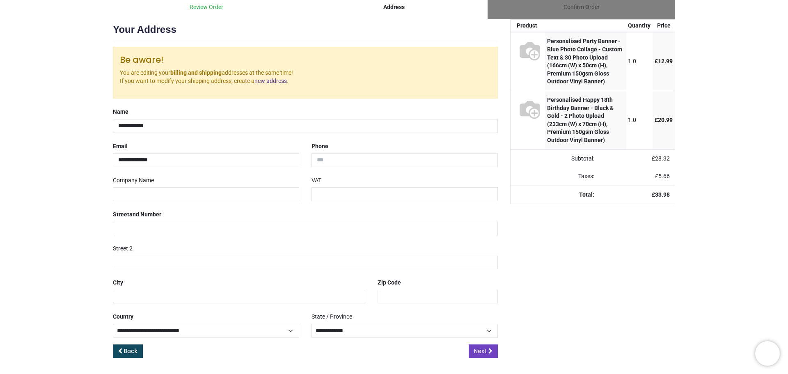
scroll to position [92, 0]
click at [408, 164] on input "tel" at bounding box center [405, 160] width 186 height 14
type input "*********"
type input "**********"
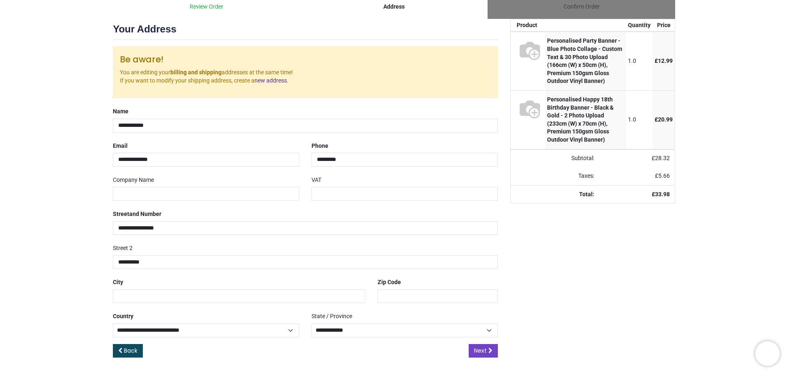
type input "**********"
type input "*******"
click at [475, 352] on span "Next" at bounding box center [480, 350] width 13 height 8
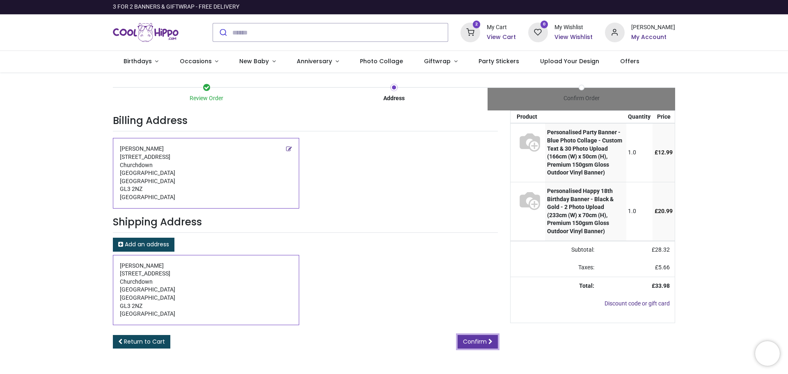
click at [487, 346] on link "Confirm" at bounding box center [478, 342] width 40 height 14
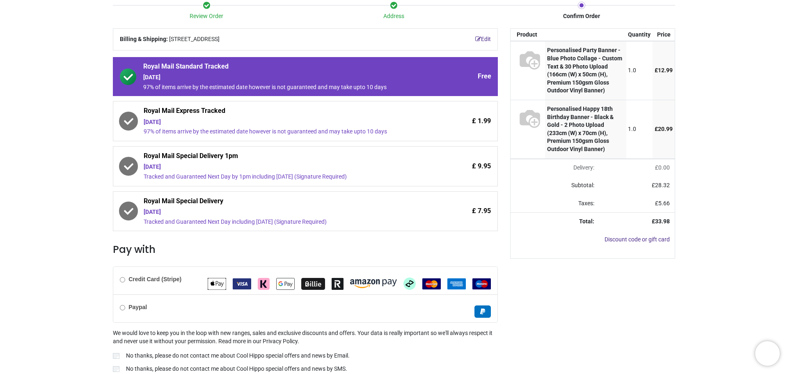
scroll to position [115, 0]
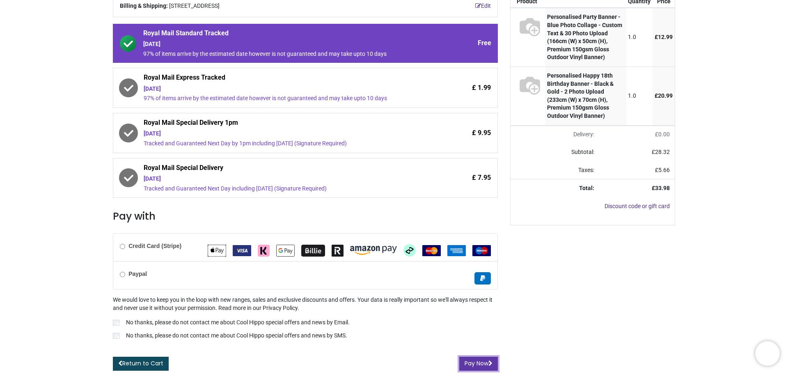
click at [475, 367] on button "Pay Now" at bounding box center [478, 364] width 39 height 14
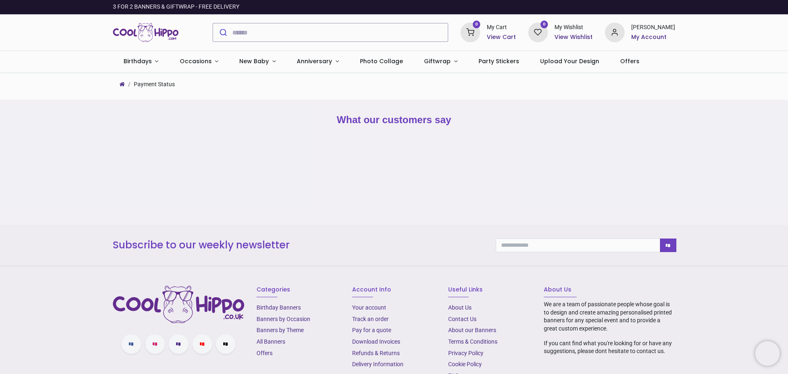
type input "**********"
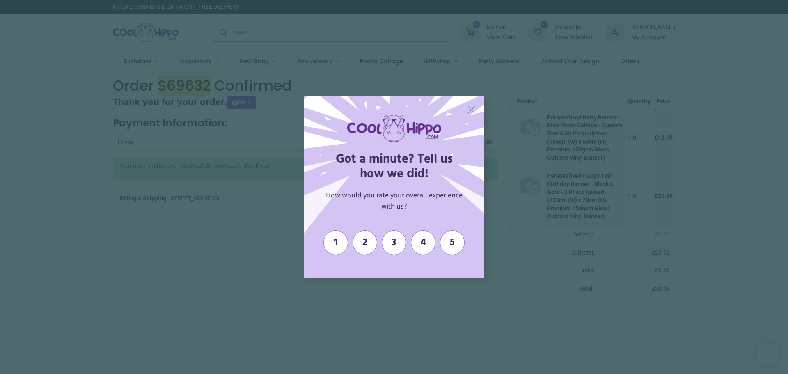
click at [472, 110] on span "X" at bounding box center [471, 109] width 9 height 12
